Goal: Information Seeking & Learning: Learn about a topic

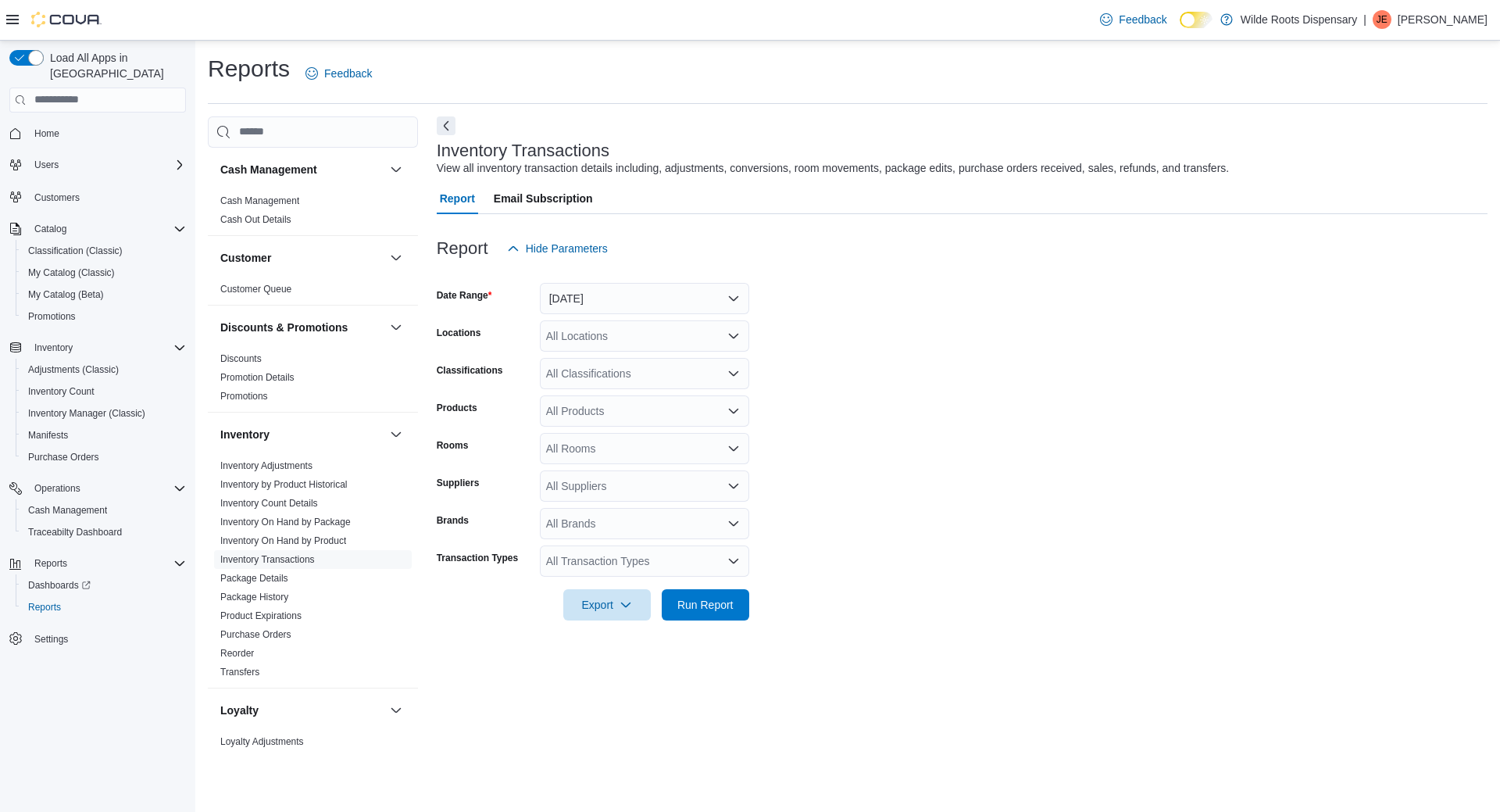
click at [1052, 393] on form "Date Range [DATE] Locations All Locations Classifications All Classifications P…" at bounding box center [962, 442] width 1051 height 356
click at [900, 332] on form "Date Range [DATE] Locations All Locations Classifications All Classifications P…" at bounding box center [962, 442] width 1051 height 356
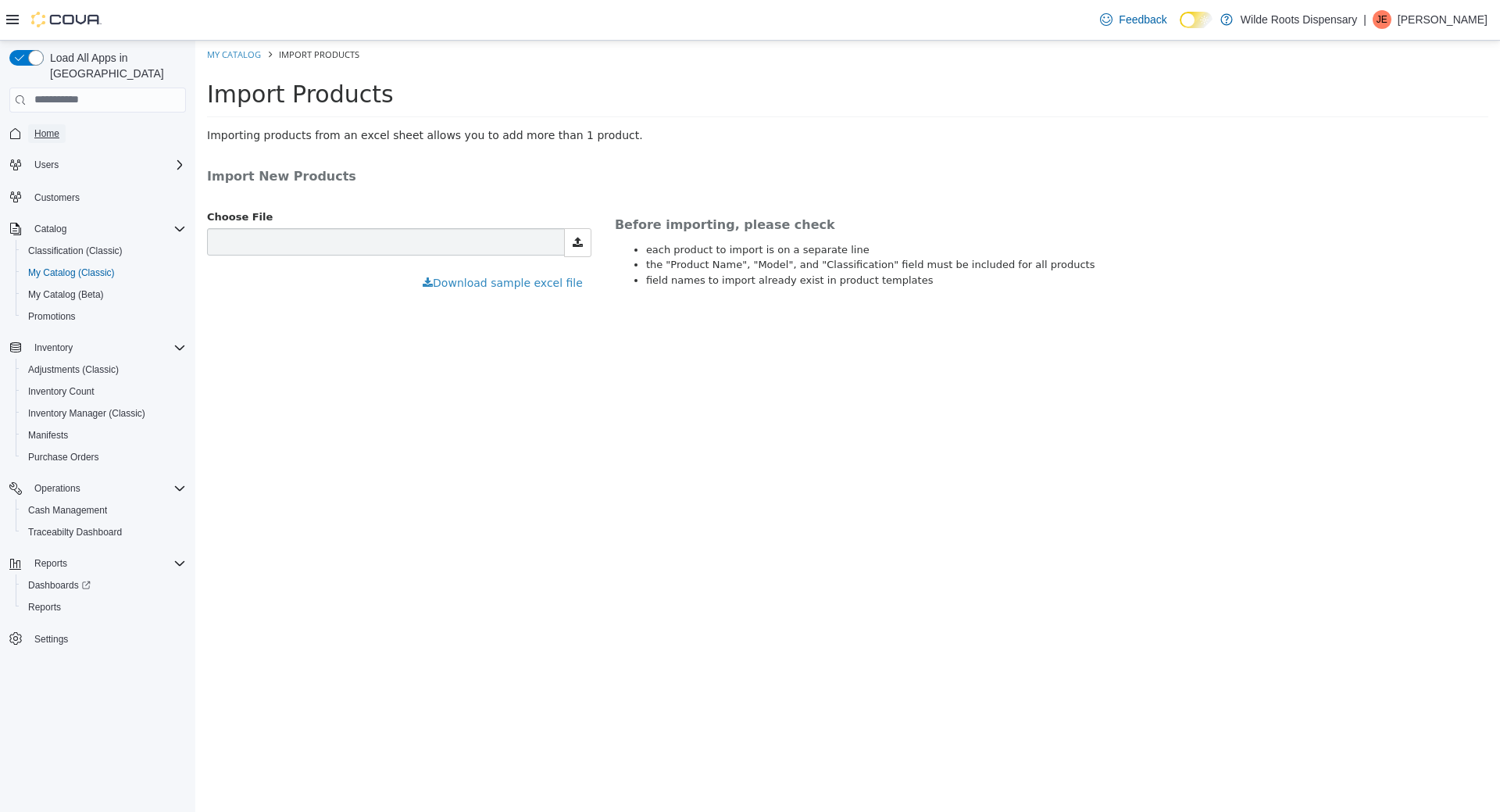
click at [33, 124] on link "Home" at bounding box center [47, 133] width 38 height 19
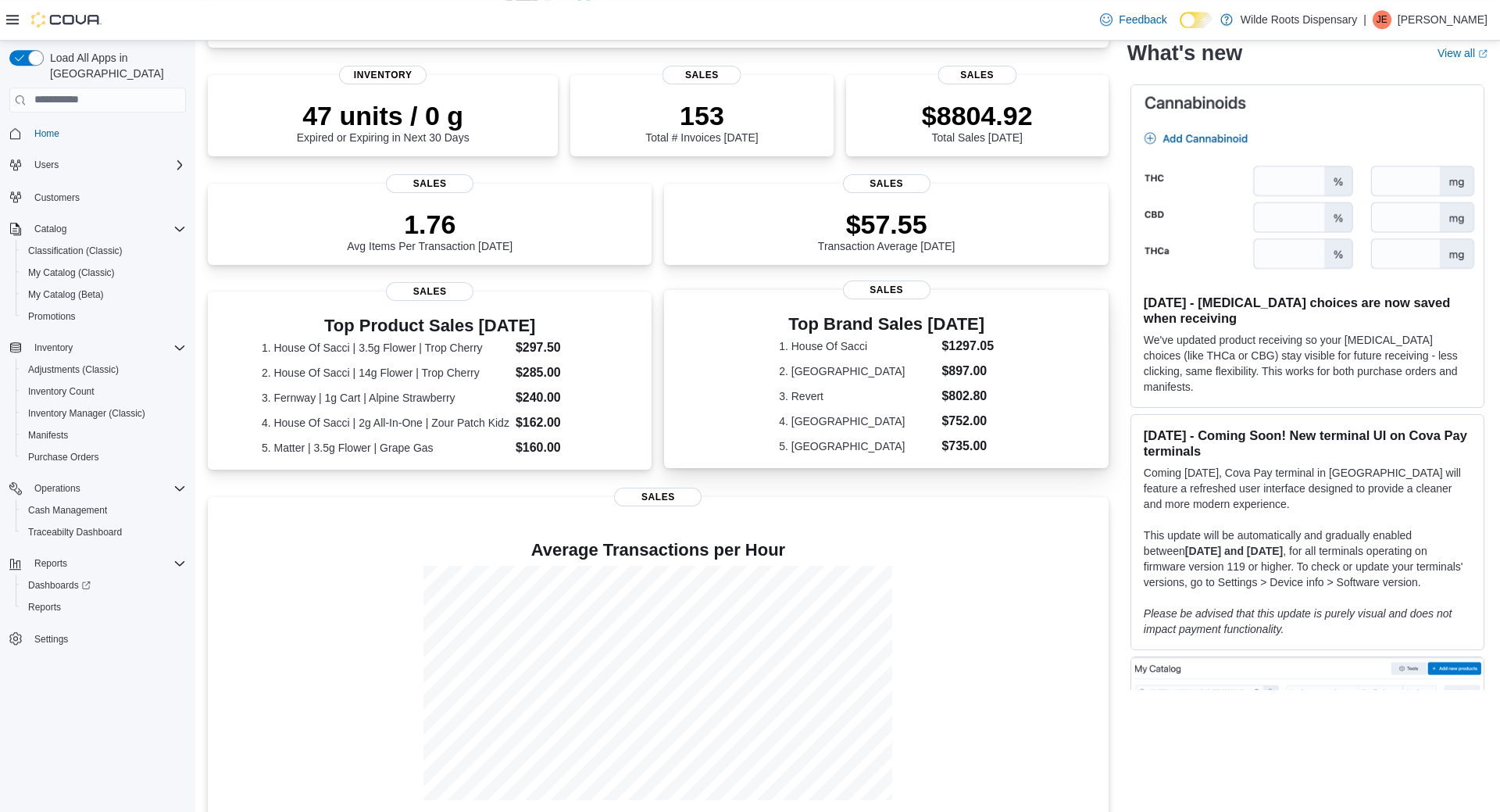
scroll to position [241, 0]
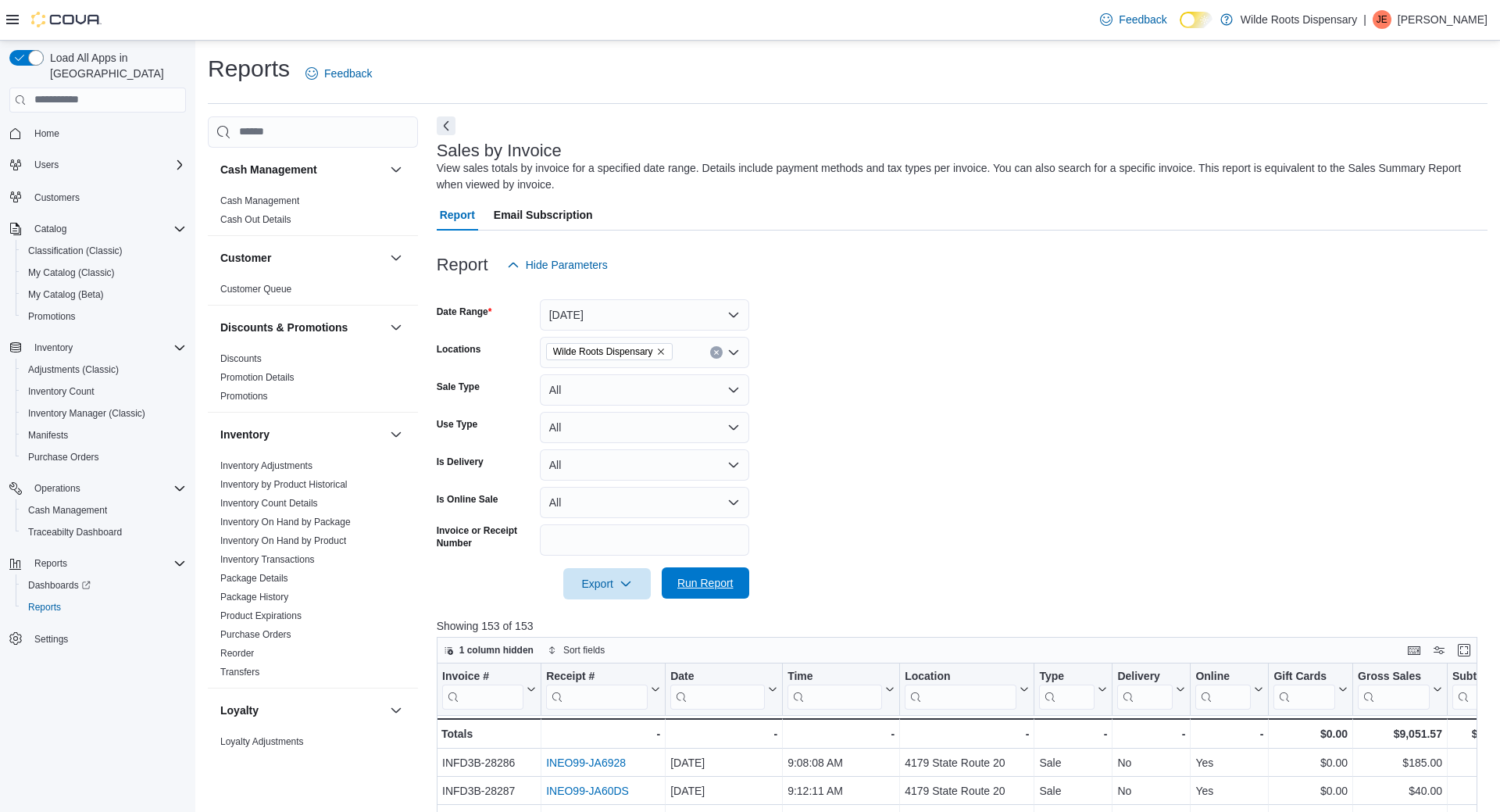
click at [709, 574] on span "Run Report" at bounding box center [705, 583] width 68 height 32
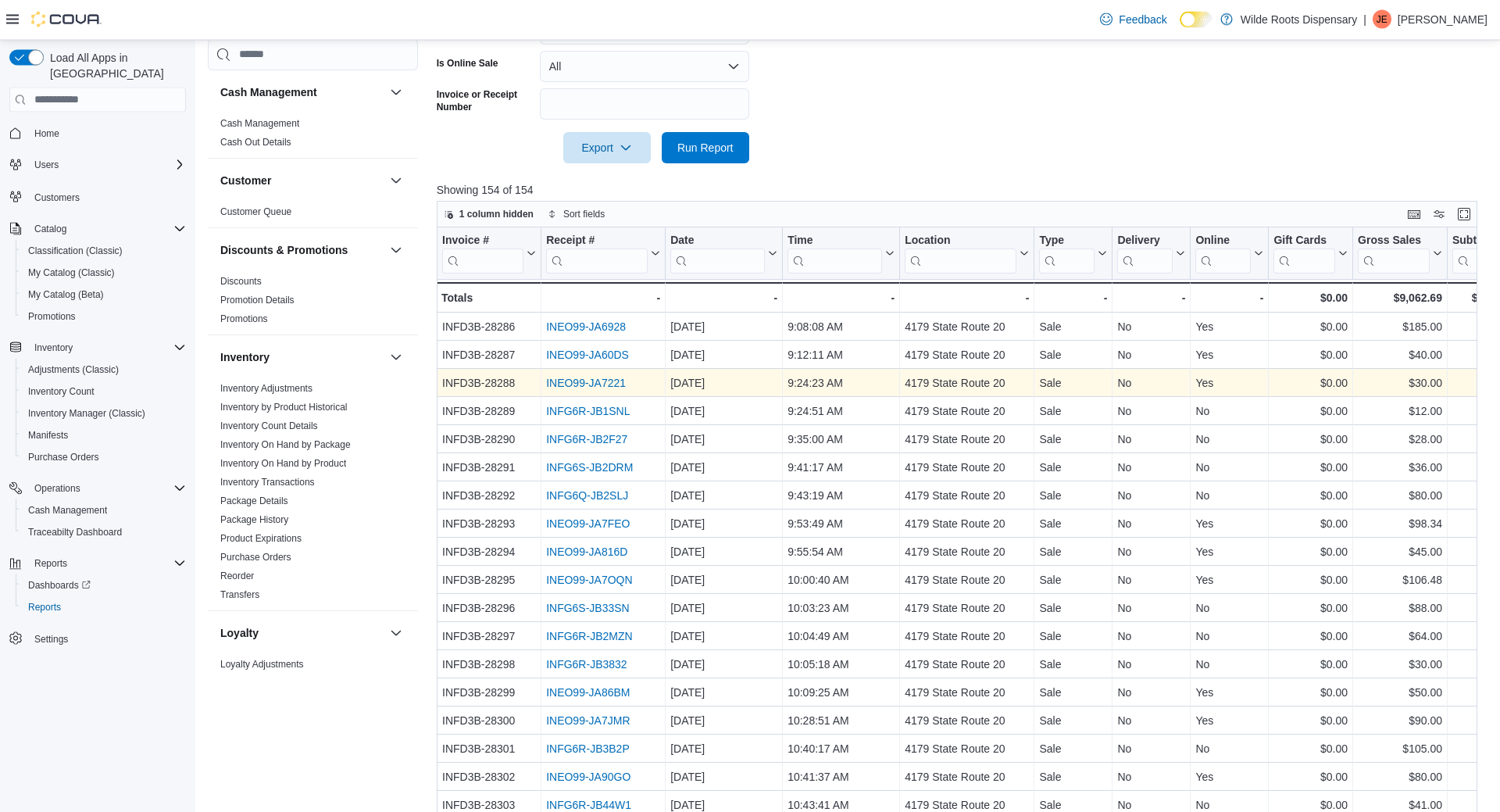
scroll to position [398, 0]
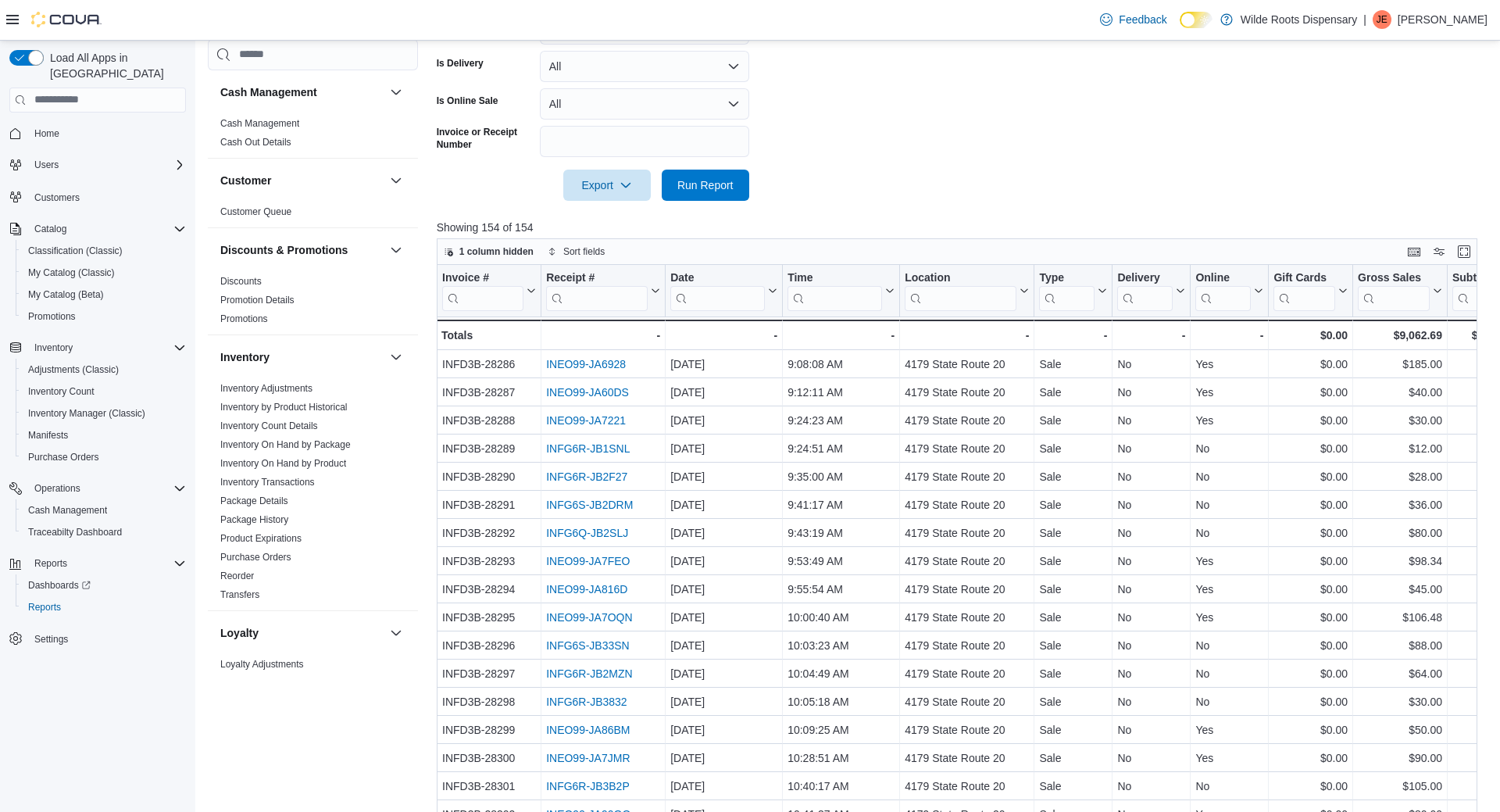
drag, startPoint x: 1110, startPoint y: 215, endPoint x: 1062, endPoint y: 209, distance: 48.4
click at [932, 200] on div "Report Hide Parameters Date Range [DATE] Locations Wilde Roots Dispensary Sale …" at bounding box center [962, 359] width 1051 height 1056
drag, startPoint x: 1156, startPoint y: 241, endPoint x: 1145, endPoint y: 242, distance: 11.0
click at [1145, 242] on div "1 column hidden Sort fields" at bounding box center [957, 251] width 1041 height 26
click at [1144, 242] on div "1 column hidden Sort fields" at bounding box center [957, 251] width 1041 height 26
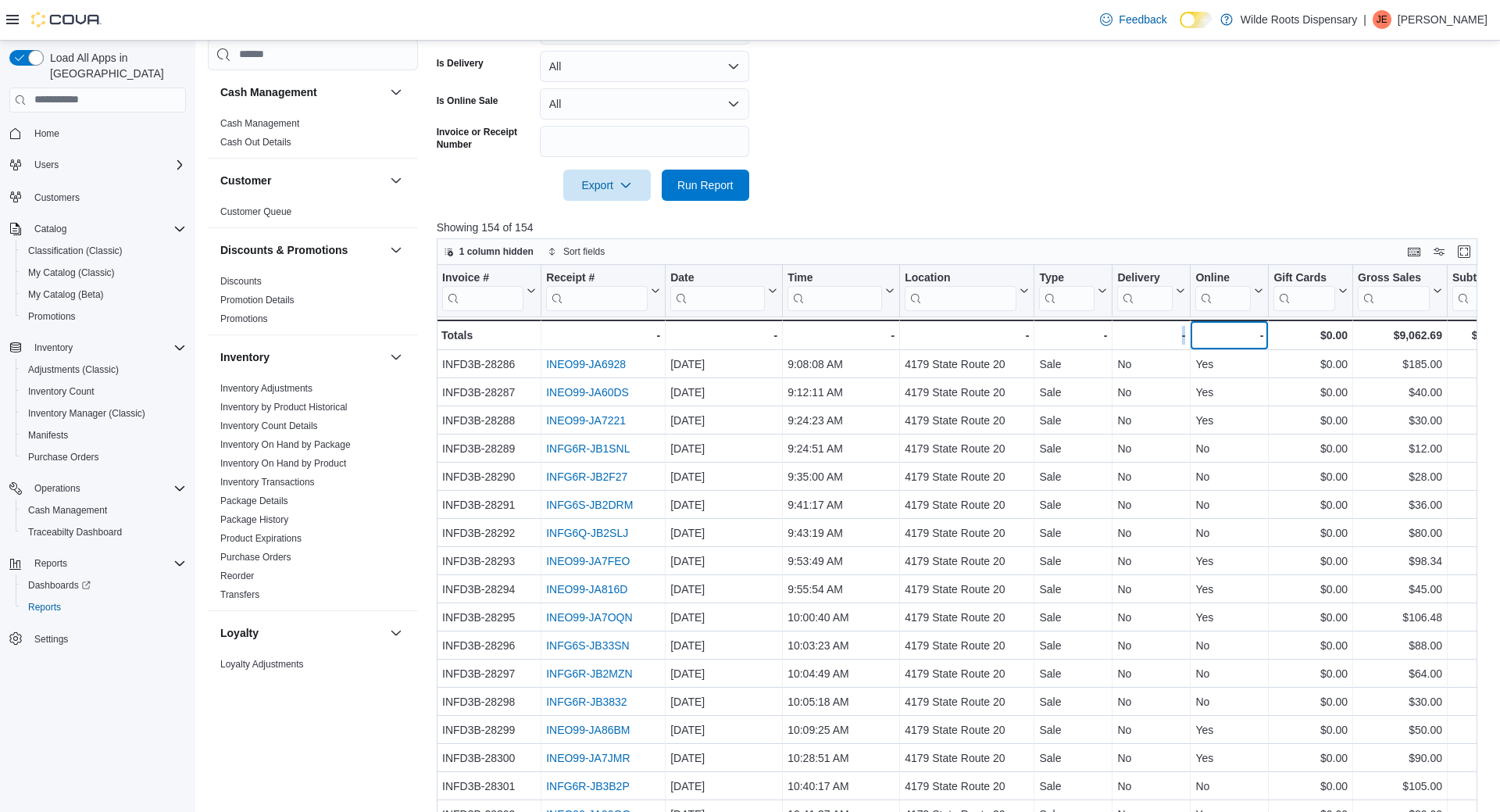
drag, startPoint x: 1197, startPoint y: 319, endPoint x: 1169, endPoint y: 321, distance: 28.1
click at [1191, 343] on div "- - Online, column 8, row 51" at bounding box center [1229, 335] width 78 height 31
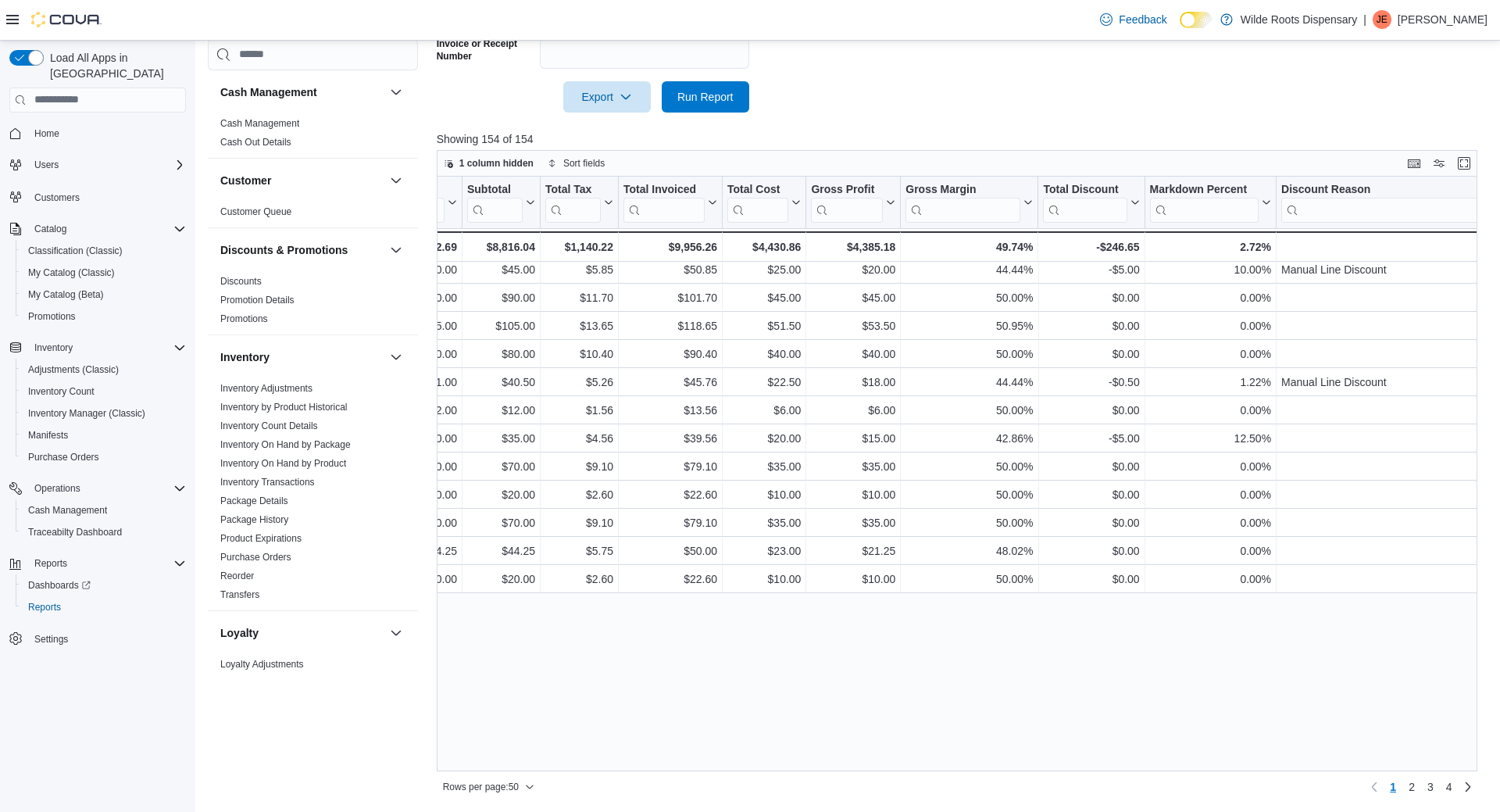
scroll to position [0, 985]
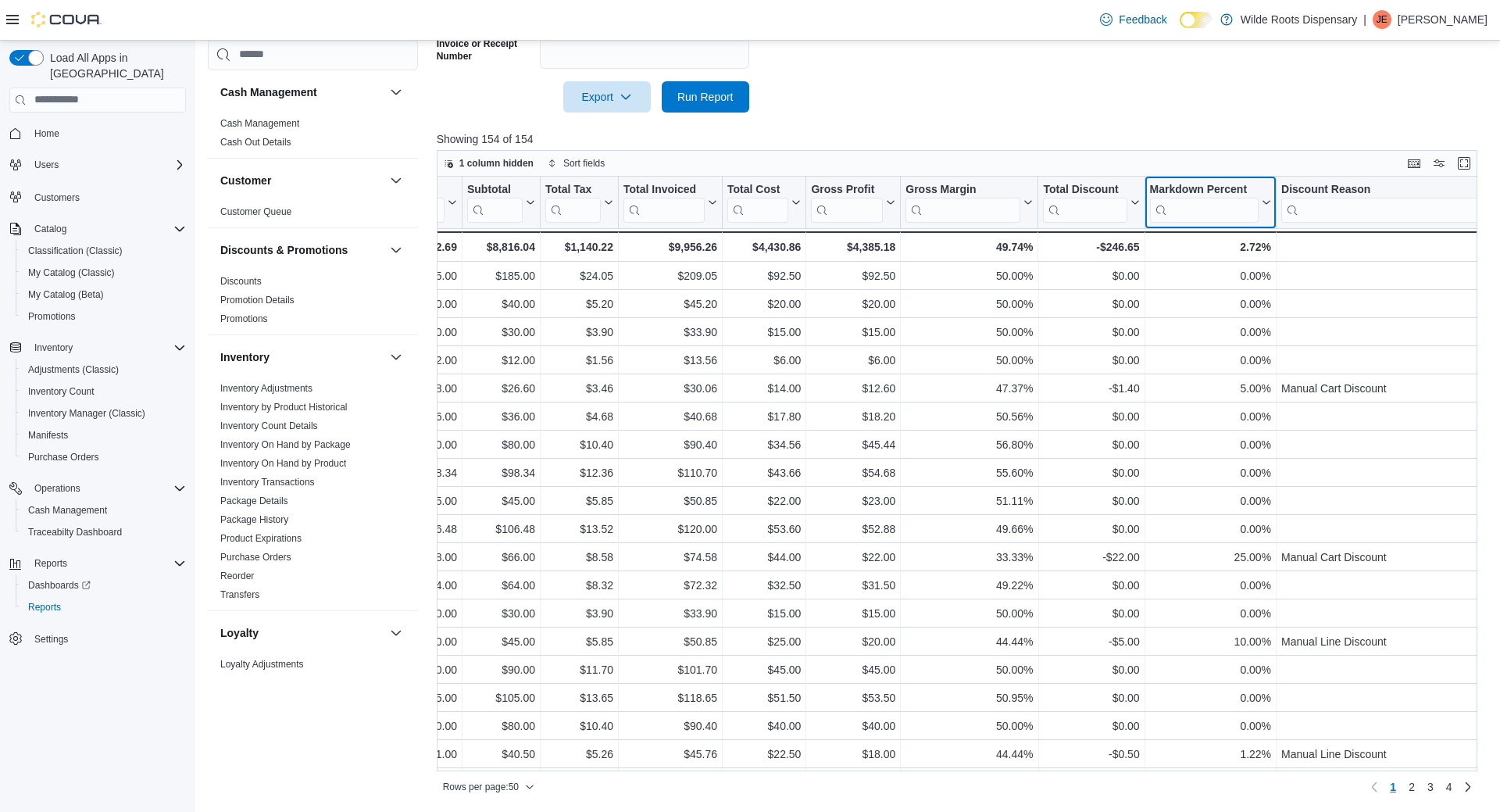
click at [1268, 199] on icon at bounding box center [1265, 202] width 13 height 9
click at [1243, 288] on button "Sort High-Low" at bounding box center [1210, 281] width 94 height 19
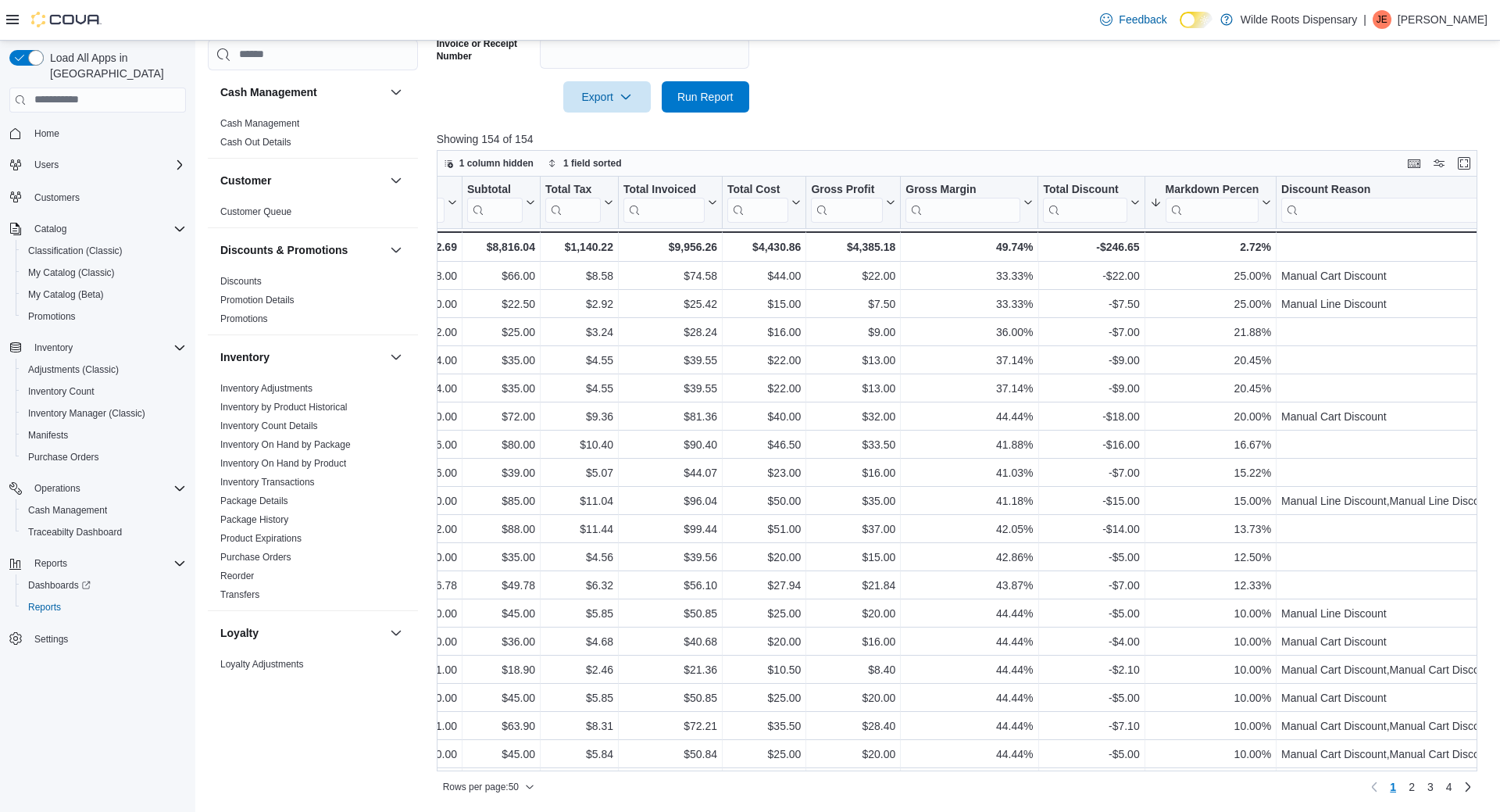
click at [55, 650] on nav "Home Users Customers Catalog Classification (Classic) My Catalog (Classic) My C…" at bounding box center [97, 403] width 177 height 575
